Goal: Transaction & Acquisition: Purchase product/service

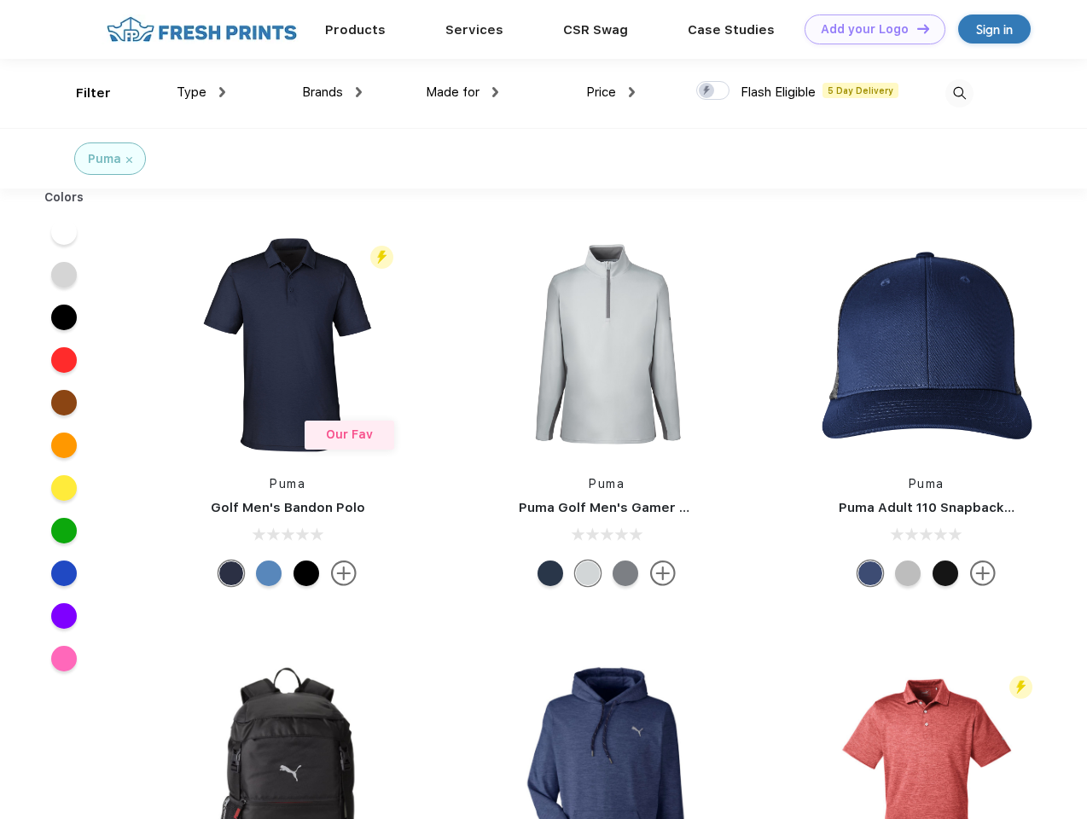
click at [869, 29] on link "Add your Logo Design Tool" at bounding box center [875, 30] width 141 height 30
click at [0, 0] on div "Design Tool" at bounding box center [0, 0] width 0 height 0
click at [916, 28] on link "Add your Logo Design Tool" at bounding box center [875, 30] width 141 height 30
click at [82, 93] on div "Filter" at bounding box center [93, 94] width 35 height 20
click at [201, 92] on span "Type" at bounding box center [192, 91] width 30 height 15
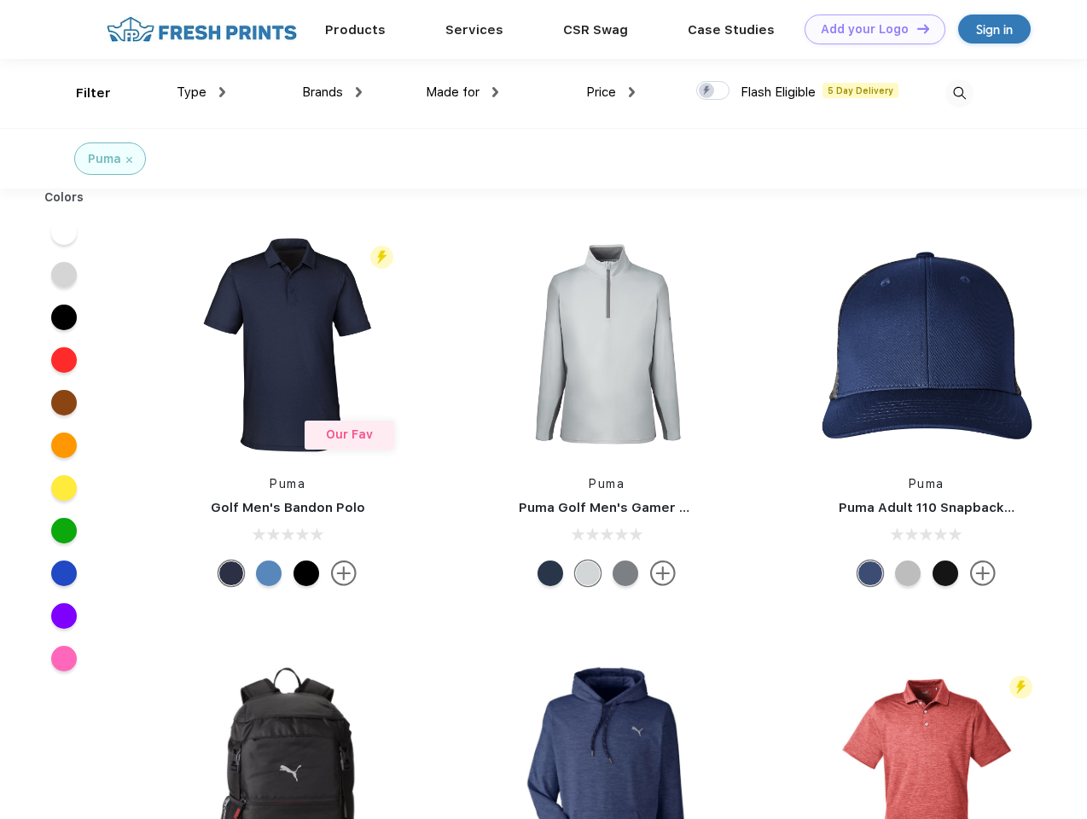
click at [332, 92] on span "Brands" at bounding box center [322, 91] width 41 height 15
click at [463, 92] on span "Made for" at bounding box center [453, 91] width 54 height 15
click at [611, 92] on span "Price" at bounding box center [601, 91] width 30 height 15
click at [713, 91] on div at bounding box center [712, 90] width 33 height 19
click at [707, 91] on input "checkbox" at bounding box center [701, 85] width 11 height 11
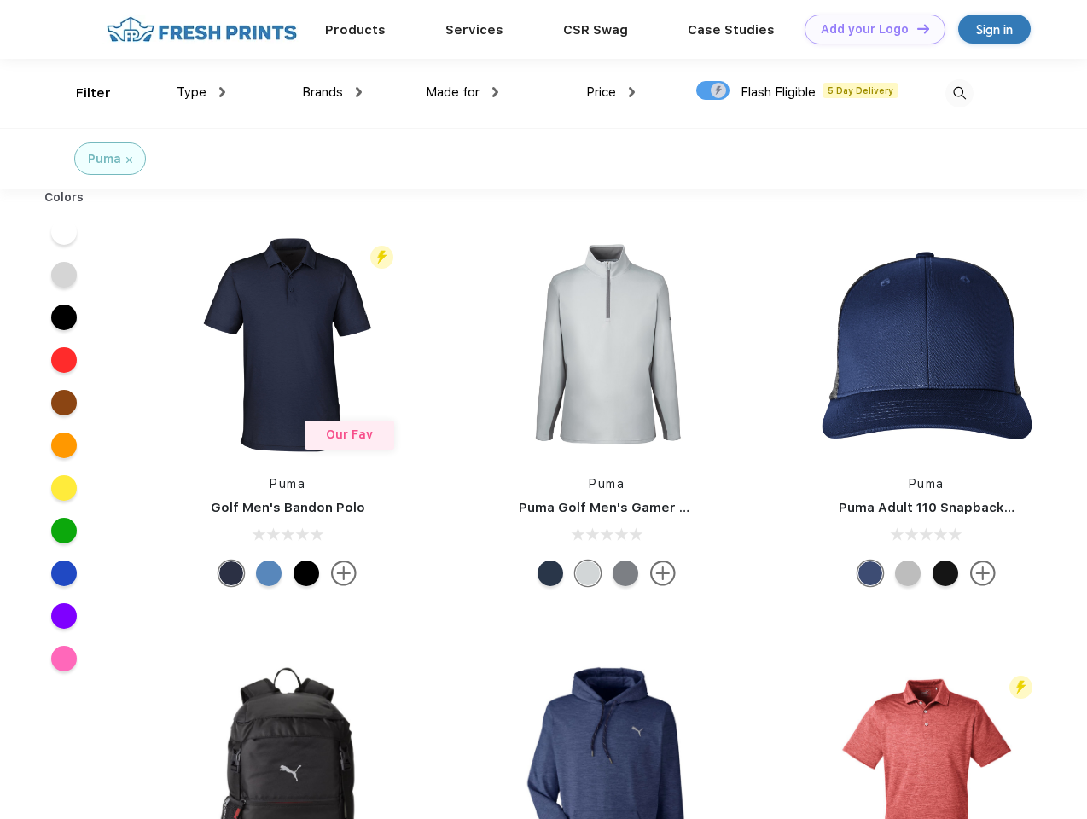
click at [959, 93] on img at bounding box center [960, 93] width 28 height 28
